Goal: Check status: Check status

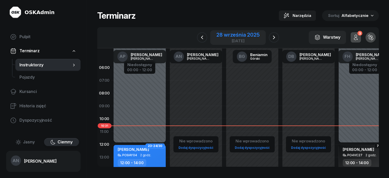
scroll to position [15, 0]
click at [200, 34] on icon "button" at bounding box center [202, 37] width 6 height 6
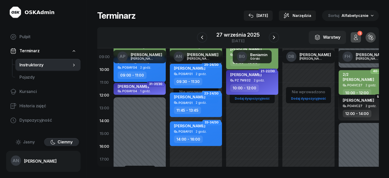
scroll to position [51, 0]
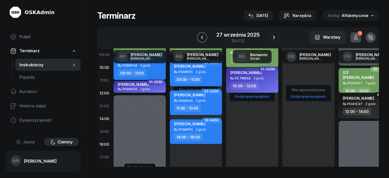
click at [199, 40] on icon "button" at bounding box center [202, 37] width 6 height 6
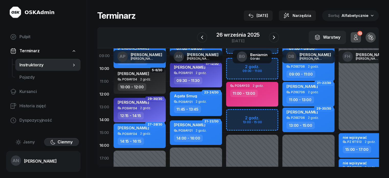
scroll to position [26, 0]
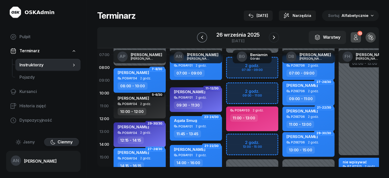
click at [199, 40] on icon "button" at bounding box center [202, 37] width 6 height 6
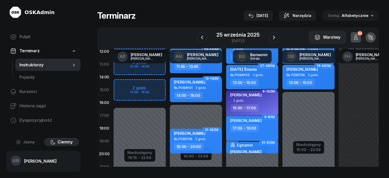
scroll to position [77, 0]
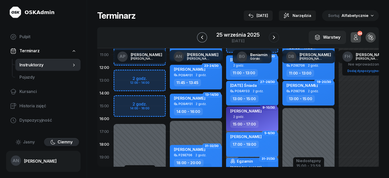
click at [199, 40] on icon "button" at bounding box center [202, 37] width 6 height 6
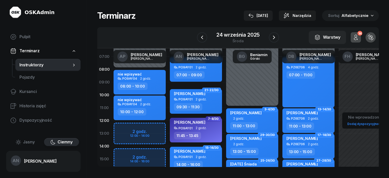
scroll to position [26, 0]
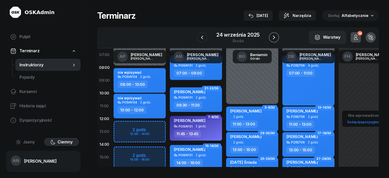
click at [276, 40] on icon "button" at bounding box center [274, 37] width 6 height 6
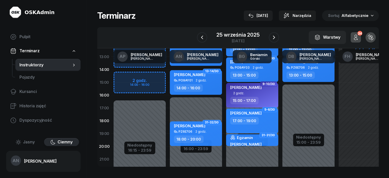
scroll to position [102, 0]
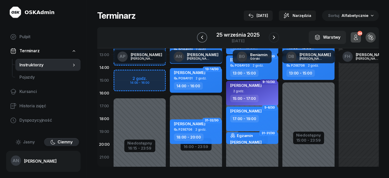
click at [201, 41] on button "button" at bounding box center [202, 37] width 10 height 10
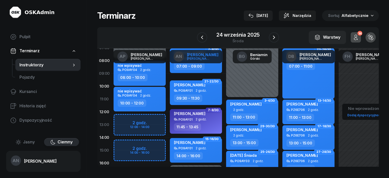
scroll to position [26, 0]
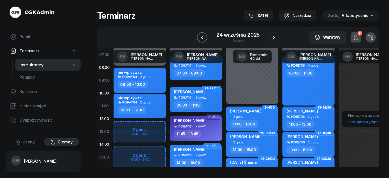
click at [199, 40] on icon "button" at bounding box center [202, 37] width 6 height 6
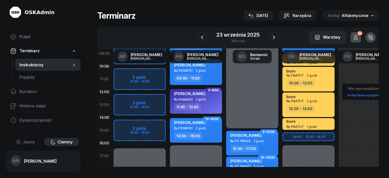
scroll to position [77, 0]
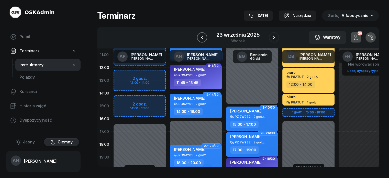
click at [199, 40] on icon "button" at bounding box center [202, 37] width 6 height 6
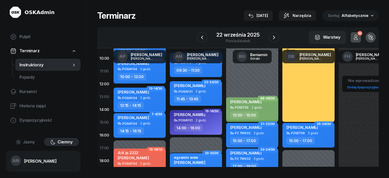
scroll to position [102, 0]
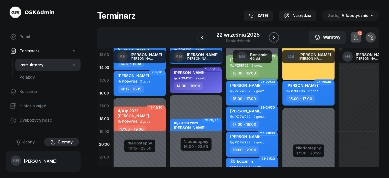
click at [277, 39] on icon "button" at bounding box center [274, 37] width 6 height 6
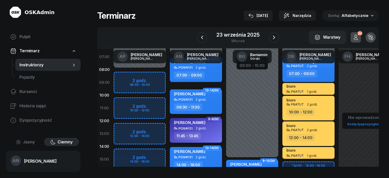
scroll to position [26, 0]
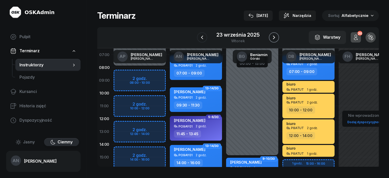
click at [276, 40] on icon "button" at bounding box center [274, 37] width 6 height 6
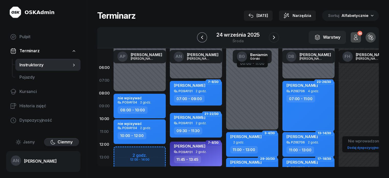
click at [200, 40] on icon "button" at bounding box center [202, 37] width 6 height 6
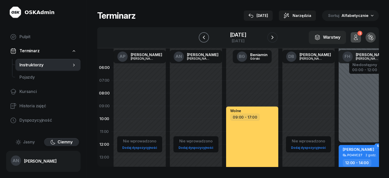
click at [201, 40] on icon "button" at bounding box center [204, 37] width 6 height 6
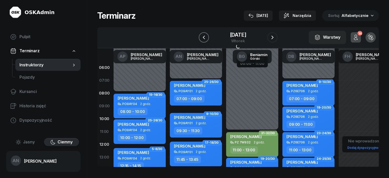
click at [201, 40] on icon "button" at bounding box center [204, 37] width 6 height 6
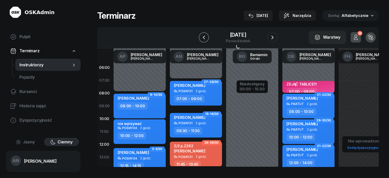
click at [201, 40] on icon "button" at bounding box center [204, 37] width 6 height 6
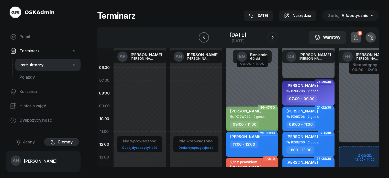
click at [201, 40] on icon "button" at bounding box center [204, 37] width 6 height 6
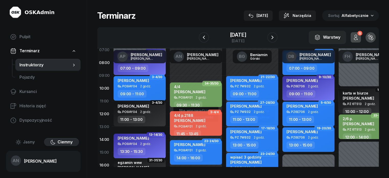
scroll to position [51, 0]
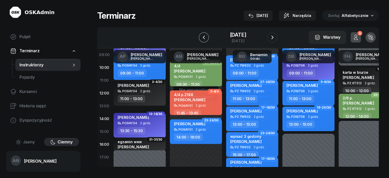
click at [201, 40] on icon "button" at bounding box center [204, 37] width 6 height 6
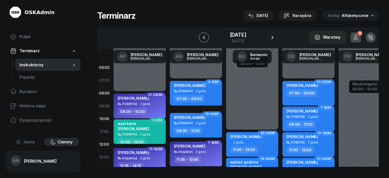
click at [202, 40] on button "button" at bounding box center [204, 37] width 10 height 10
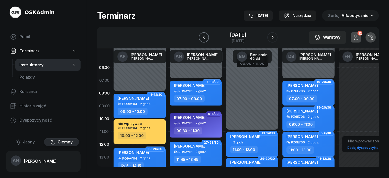
click at [202, 39] on icon "button" at bounding box center [203, 38] width 2 height 4
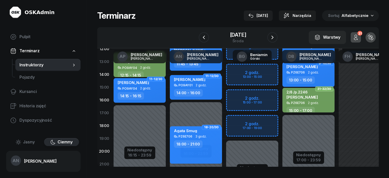
scroll to position [93, 0]
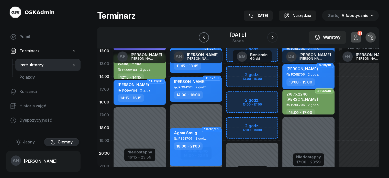
click at [201, 40] on icon "button" at bounding box center [204, 37] width 6 height 6
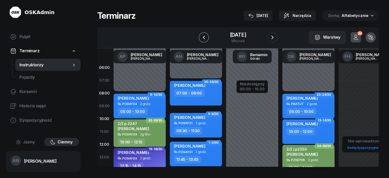
click at [201, 34] on icon "button" at bounding box center [204, 37] width 6 height 6
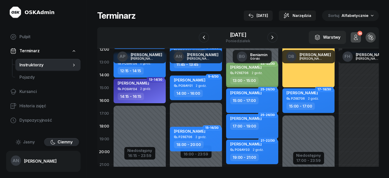
scroll to position [102, 0]
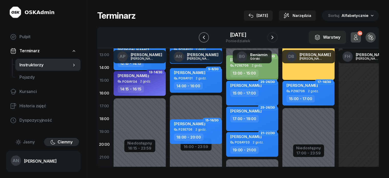
click at [201, 40] on icon "button" at bounding box center [204, 37] width 6 height 6
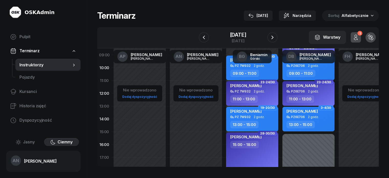
scroll to position [77, 0]
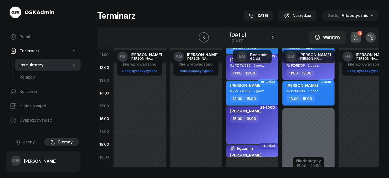
click at [201, 40] on icon "button" at bounding box center [204, 37] width 6 height 6
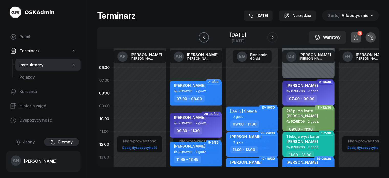
click at [201, 40] on icon "button" at bounding box center [204, 37] width 6 height 6
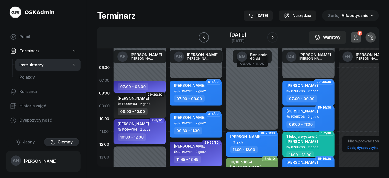
click at [201, 40] on icon "button" at bounding box center [204, 37] width 6 height 6
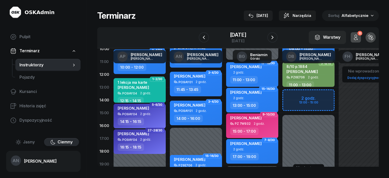
scroll to position [51, 0]
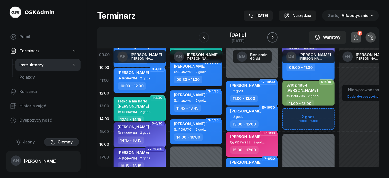
click at [272, 38] on button "button" at bounding box center [272, 37] width 10 height 10
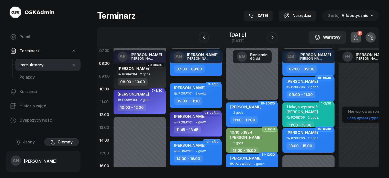
scroll to position [51, 0]
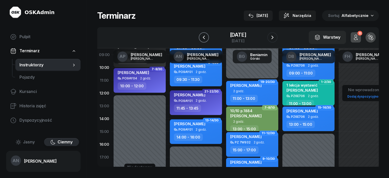
click at [201, 40] on icon "button" at bounding box center [204, 37] width 6 height 6
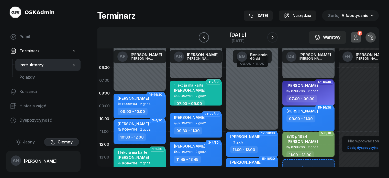
click at [201, 40] on icon "button" at bounding box center [204, 37] width 6 height 6
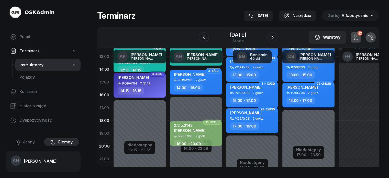
scroll to position [102, 0]
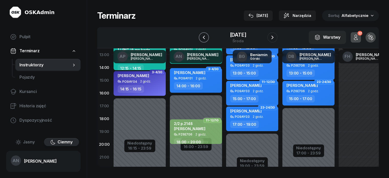
click at [201, 40] on icon "button" at bounding box center [204, 37] width 6 height 6
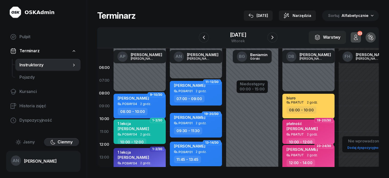
click at [207, 41] on div "[DATE]" at bounding box center [238, 37] width 79 height 15
click at [201, 40] on icon "button" at bounding box center [204, 37] width 6 height 6
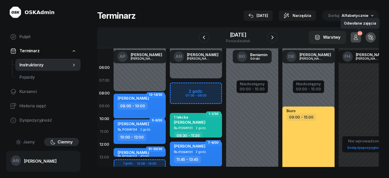
click at [358, 40] on icon "button" at bounding box center [355, 37] width 6 height 6
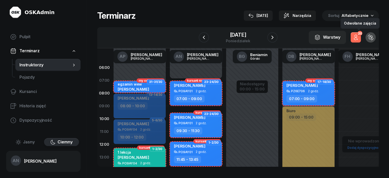
click at [358, 40] on icon "button" at bounding box center [355, 37] width 6 height 6
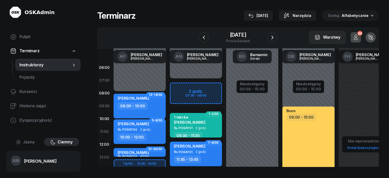
click at [358, 40] on icon "button" at bounding box center [355, 37] width 6 height 6
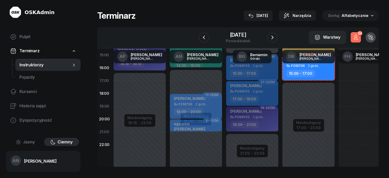
scroll to position [119, 0]
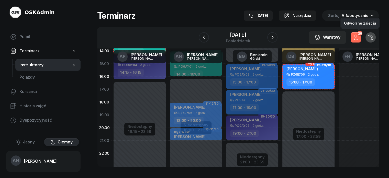
click at [364, 40] on div "20 Odwołane zajęcia" at bounding box center [355, 37] width 16 height 16
click at [358, 40] on icon "button" at bounding box center [355, 37] width 6 height 6
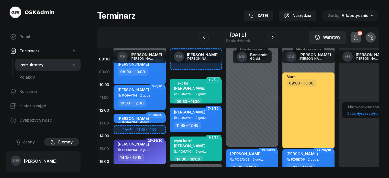
scroll to position [17, 0]
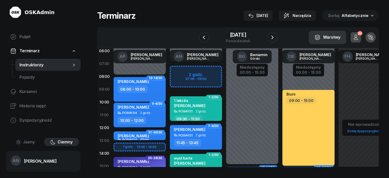
click at [327, 40] on div "Warstwy" at bounding box center [327, 37] width 26 height 7
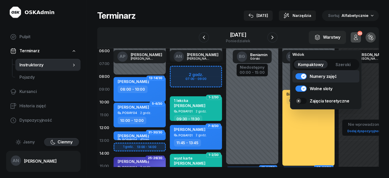
click at [298, 78] on link "Numery zajęć" at bounding box center [325, 76] width 67 height 12
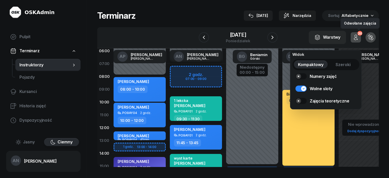
click at [358, 40] on icon "button" at bounding box center [355, 37] width 6 height 6
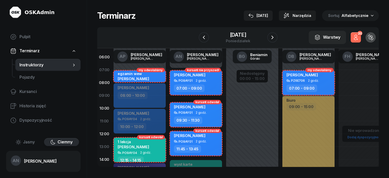
scroll to position [0, 0]
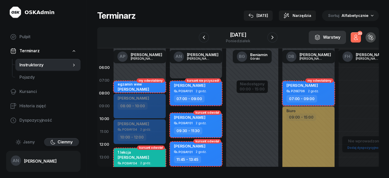
click at [335, 40] on div "Warstwy" at bounding box center [327, 37] width 26 height 7
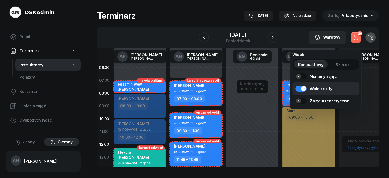
click at [298, 92] on link "Wolne sloty" at bounding box center [325, 88] width 67 height 12
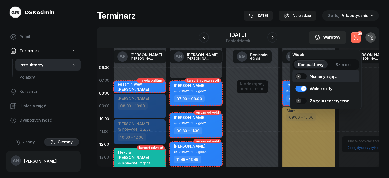
click at [306, 77] on link "Numery zajęć" at bounding box center [325, 76] width 67 height 12
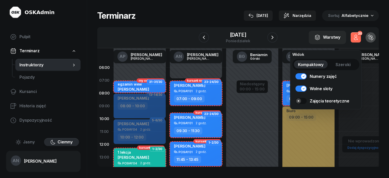
click at [279, 31] on div "W Wybierz AP [PERSON_NAME] AN [PERSON_NAME] BG [PERSON_NAME] DB [PERSON_NAME] F…" at bounding box center [237, 37] width 281 height 21
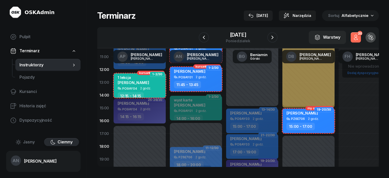
scroll to position [77, 0]
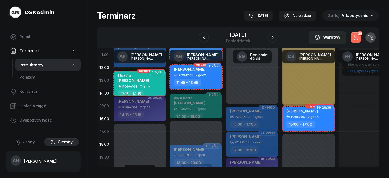
click at [358, 40] on button "20" at bounding box center [355, 37] width 10 height 10
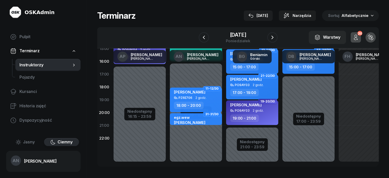
scroll to position [144, 0]
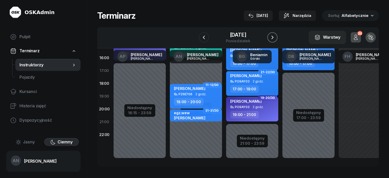
click at [275, 40] on icon "button" at bounding box center [272, 37] width 6 height 6
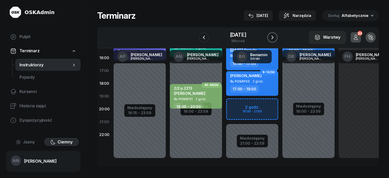
click at [275, 40] on icon "button" at bounding box center [272, 37] width 6 height 6
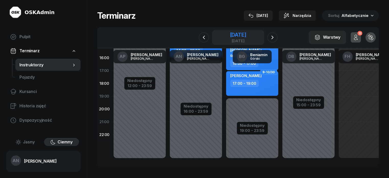
click at [231, 37] on div "[DATE]" at bounding box center [237, 34] width 16 height 5
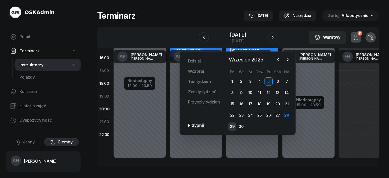
click at [232, 130] on div "29" at bounding box center [232, 126] width 8 height 8
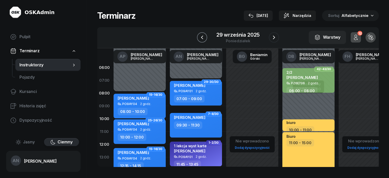
click at [199, 40] on icon "button" at bounding box center [202, 37] width 6 height 6
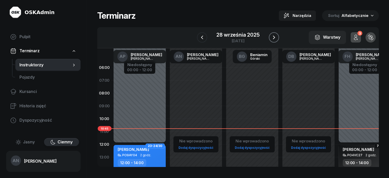
click at [277, 40] on icon "button" at bounding box center [274, 37] width 6 height 6
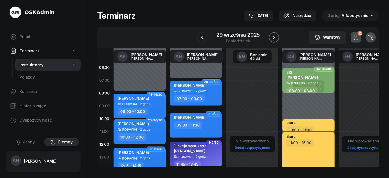
click at [277, 40] on icon "button" at bounding box center [274, 37] width 6 height 6
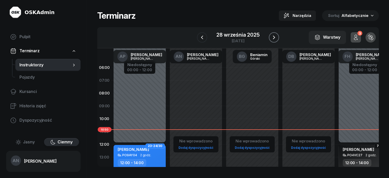
click at [277, 40] on icon "button" at bounding box center [274, 37] width 6 height 6
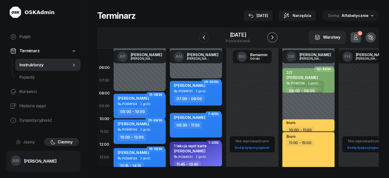
click at [277, 41] on button "button" at bounding box center [272, 37] width 10 height 10
